Goal: Information Seeking & Learning: Learn about a topic

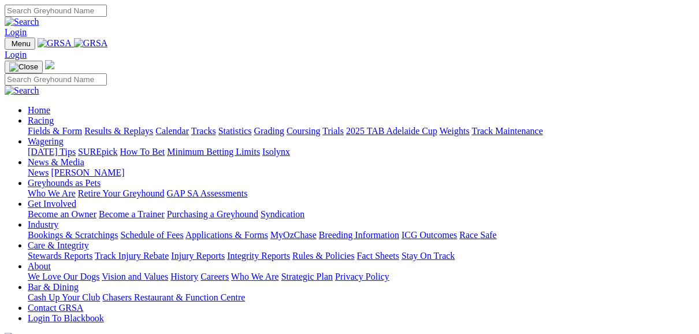
click at [45, 126] on link "Fields & Form" at bounding box center [55, 131] width 54 height 10
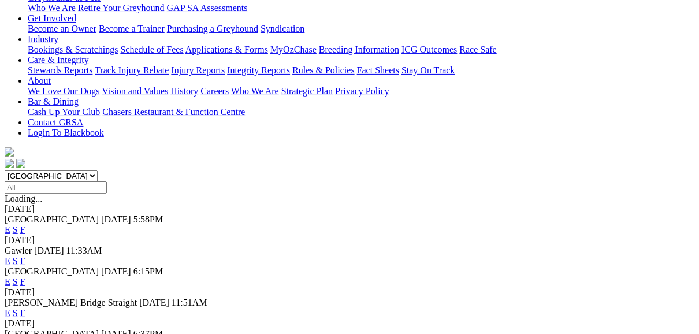
scroll to position [231, 0]
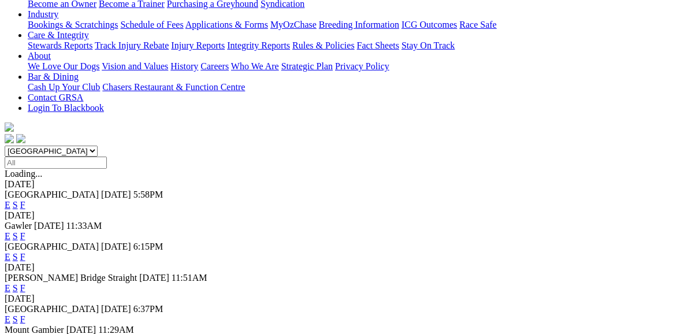
click at [25, 314] on link "F" at bounding box center [22, 319] width 5 height 10
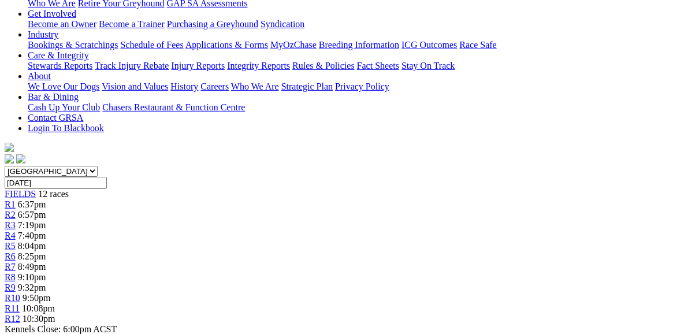
scroll to position [277, 0]
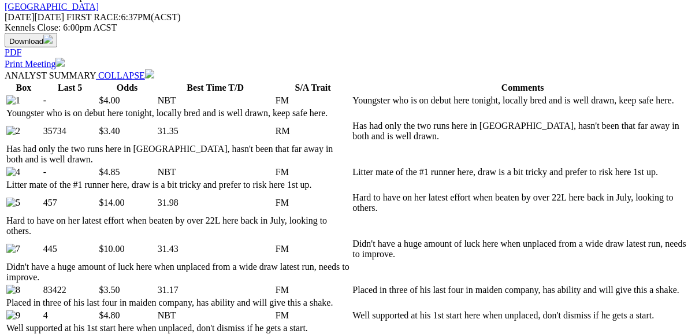
scroll to position [554, 0]
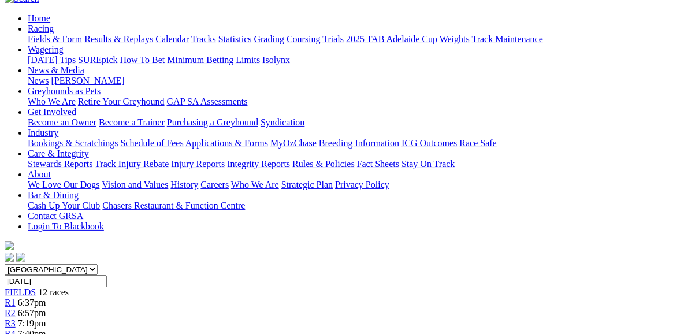
scroll to position [92, 0]
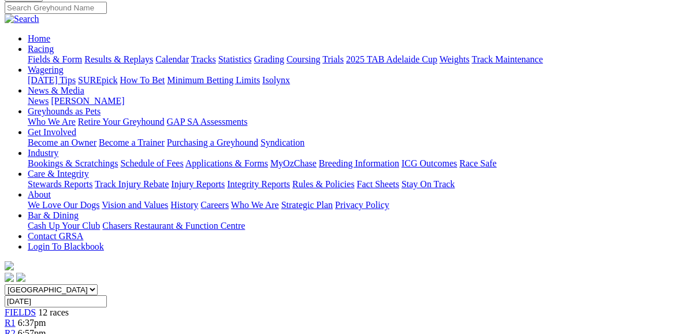
click at [51, 307] on div "FIELDS 12 races" at bounding box center [350, 312] width 690 height 10
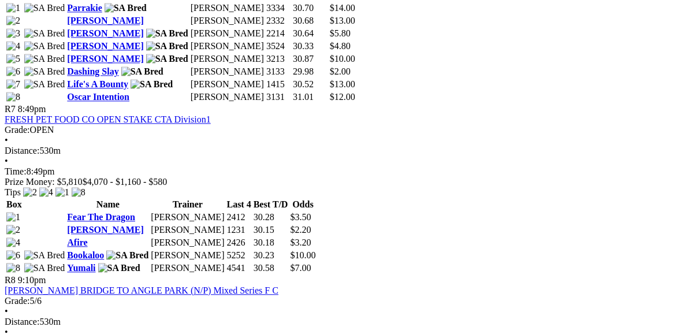
scroll to position [1710, 0]
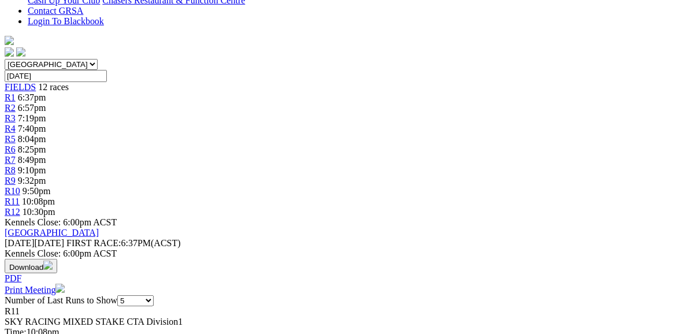
scroll to position [323, 0]
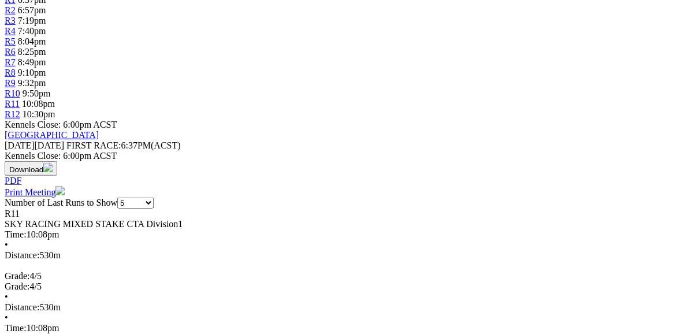
scroll to position [416, 0]
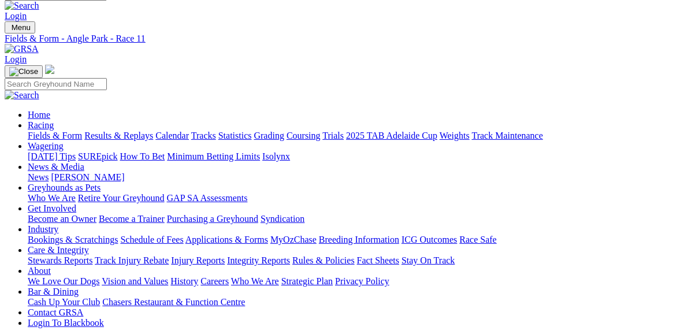
scroll to position [0, 0]
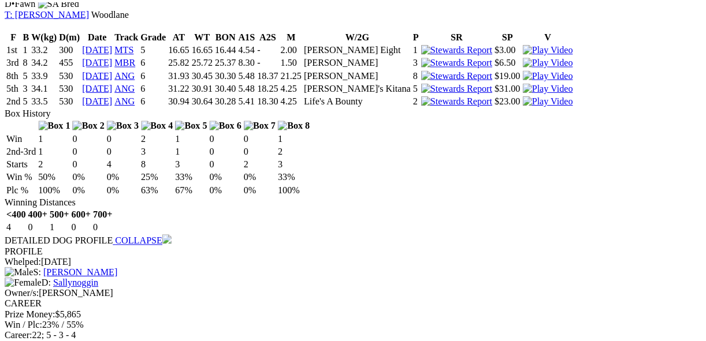
scroll to position [924, 0]
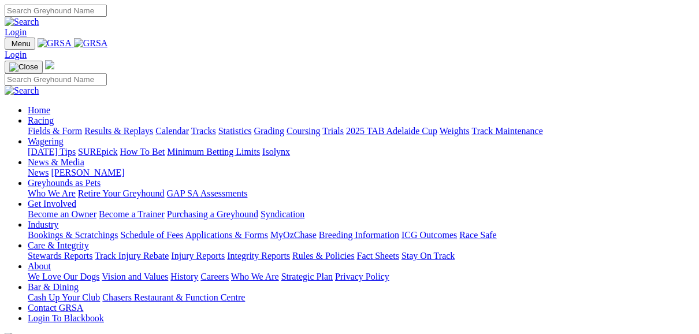
click at [52, 126] on link "Fields & Form" at bounding box center [55, 131] width 54 height 10
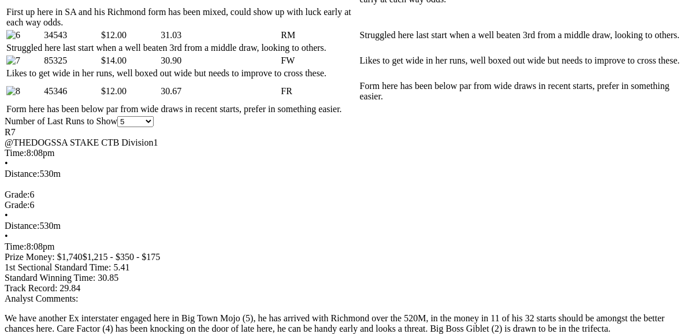
scroll to position [832, 0]
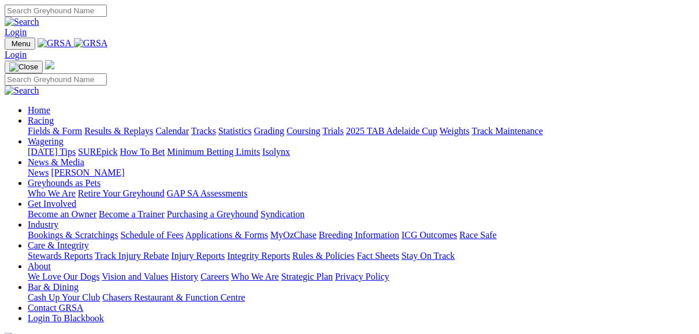
click at [49, 126] on link "Fields & Form" at bounding box center [55, 131] width 54 height 10
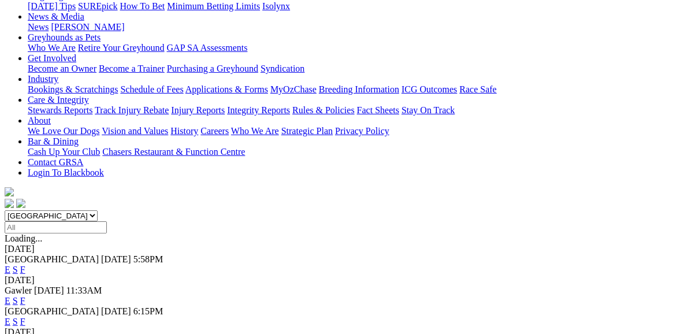
scroll to position [185, 0]
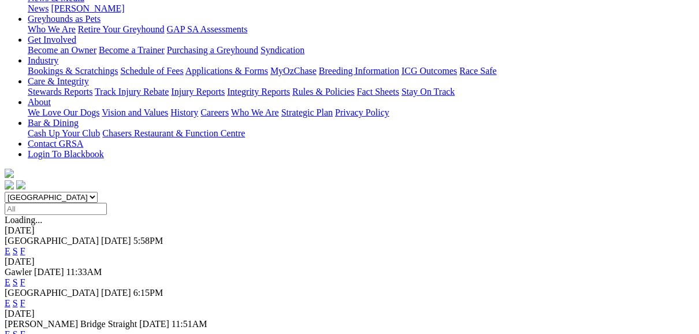
click at [25, 277] on link "F" at bounding box center [22, 282] width 5 height 10
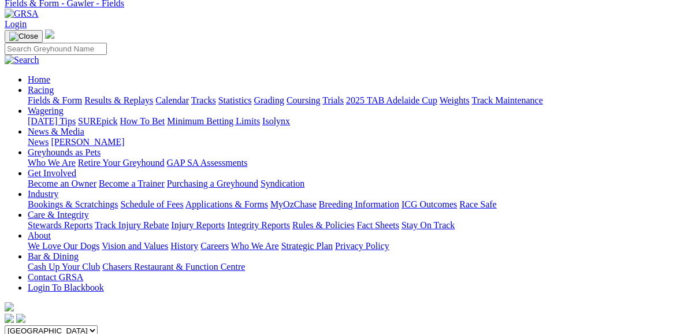
scroll to position [46, 0]
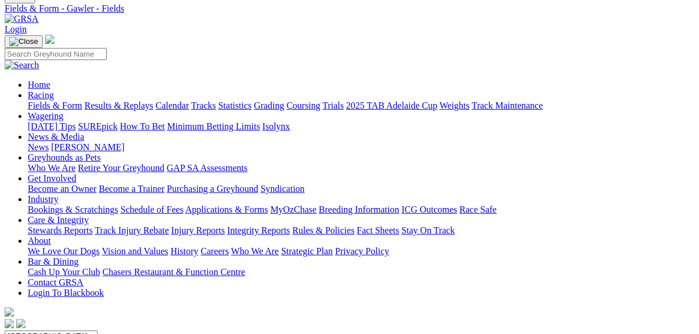
click at [61, 101] on link "Fields & Form" at bounding box center [55, 106] width 54 height 10
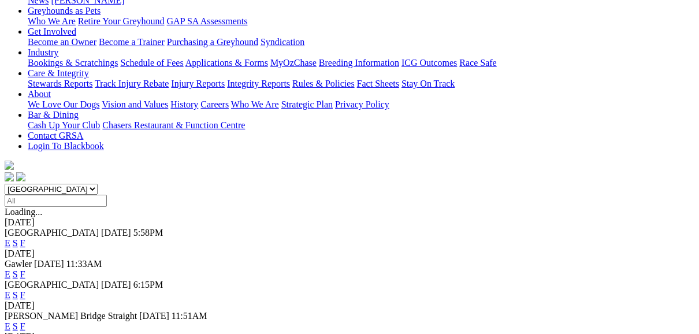
scroll to position [231, 0]
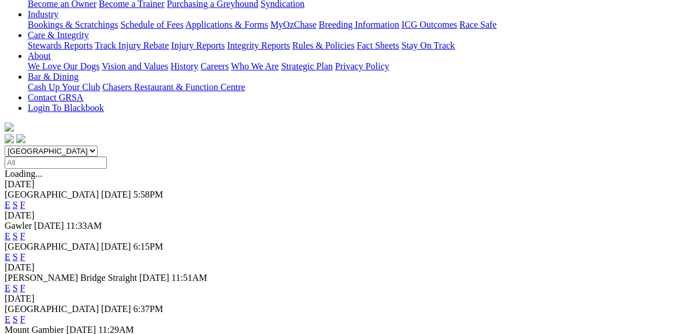
click at [25, 252] on link "F" at bounding box center [22, 257] width 5 height 10
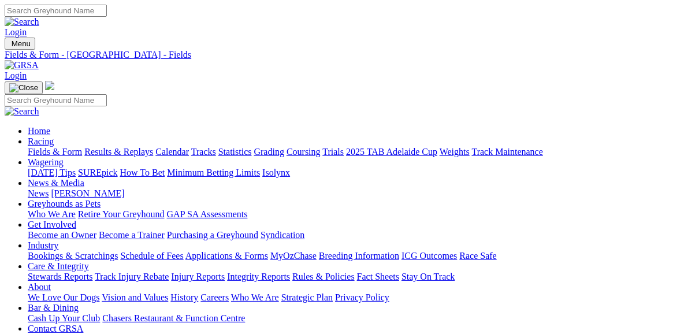
click at [60, 147] on link "Fields & Form" at bounding box center [55, 152] width 54 height 10
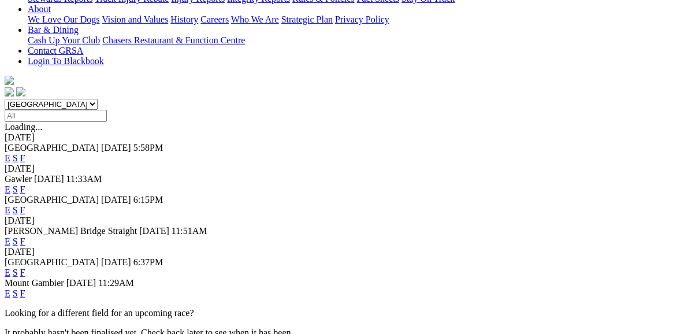
scroll to position [323, 0]
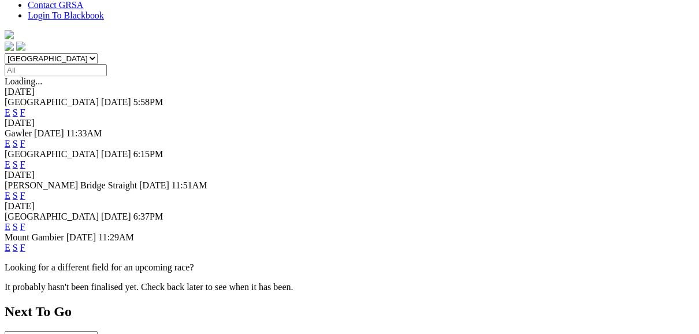
click at [25, 243] on link "F" at bounding box center [22, 248] width 5 height 10
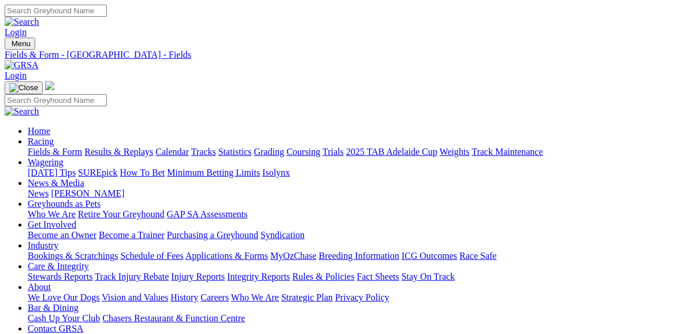
click at [43, 147] on link "Fields & Form" at bounding box center [55, 152] width 54 height 10
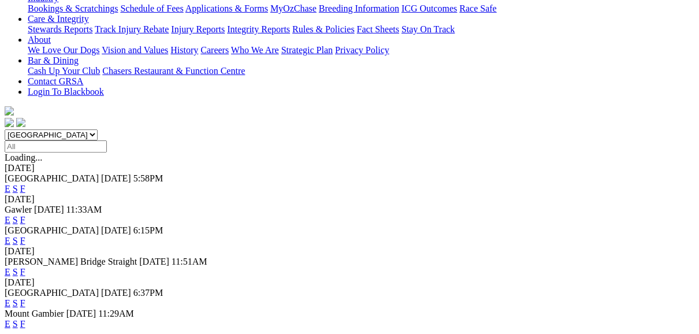
scroll to position [370, 0]
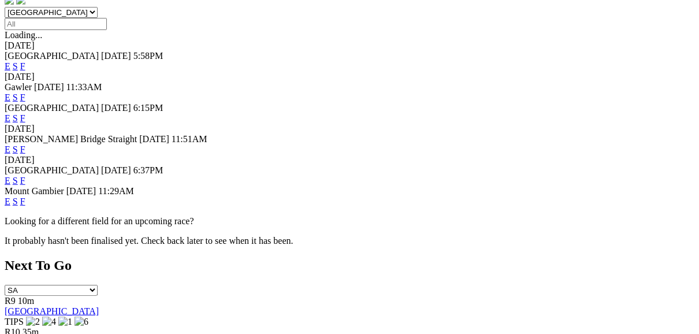
click at [25, 176] on link "F" at bounding box center [22, 181] width 5 height 10
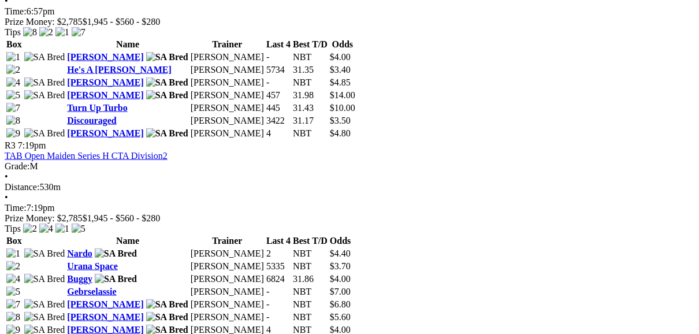
scroll to position [832, 0]
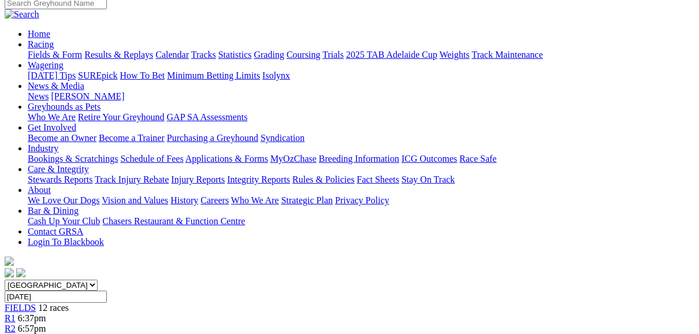
scroll to position [92, 0]
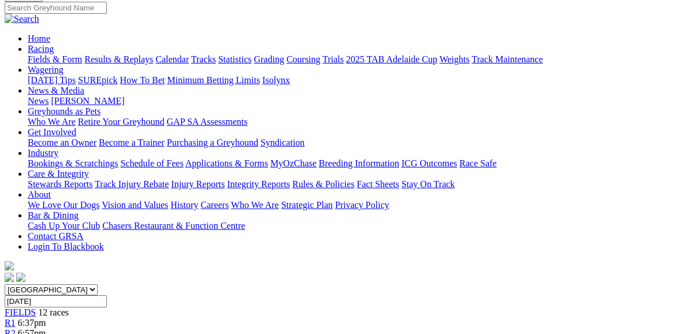
click at [36, 307] on span "FIELDS" at bounding box center [20, 312] width 31 height 10
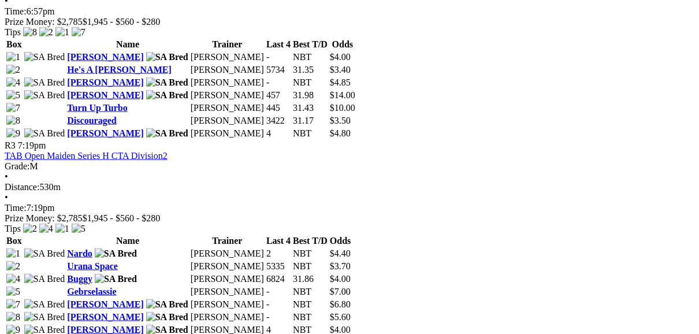
scroll to position [832, 0]
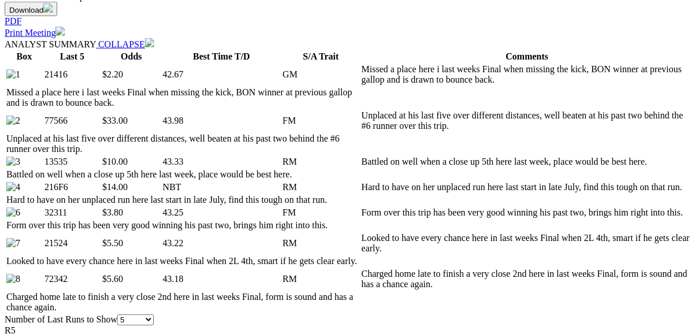
scroll to position [601, 0]
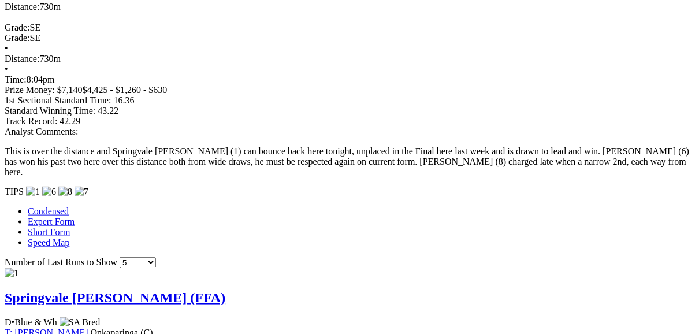
scroll to position [924, 0]
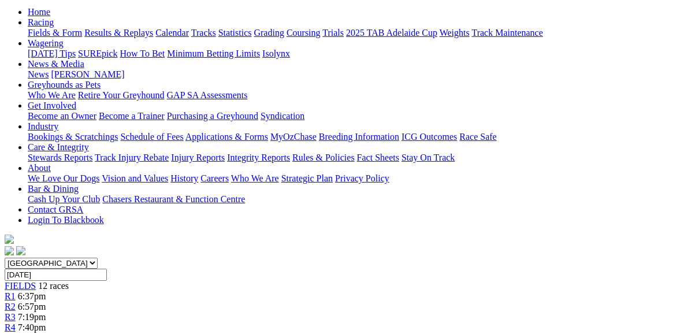
scroll to position [0, 0]
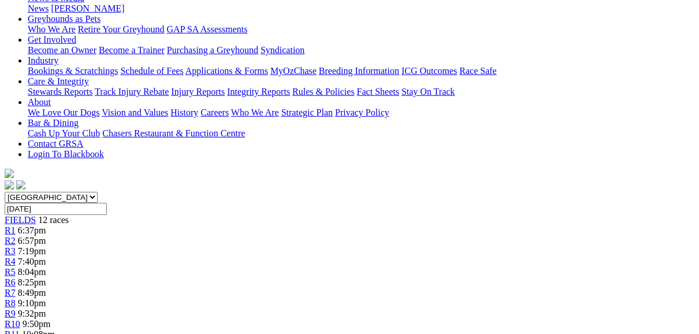
scroll to position [92, 0]
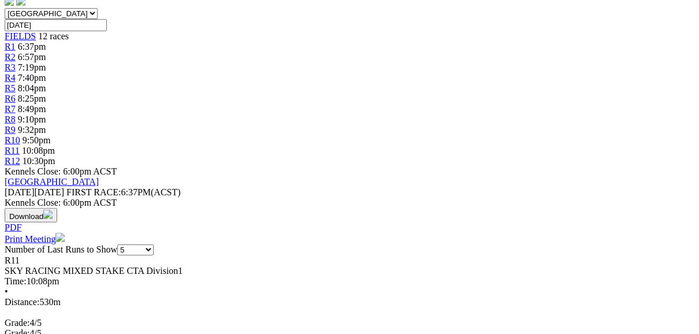
scroll to position [370, 0]
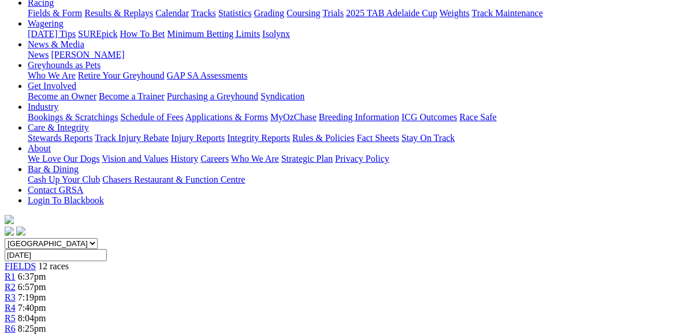
scroll to position [139, 0]
